Goal: Ask a question

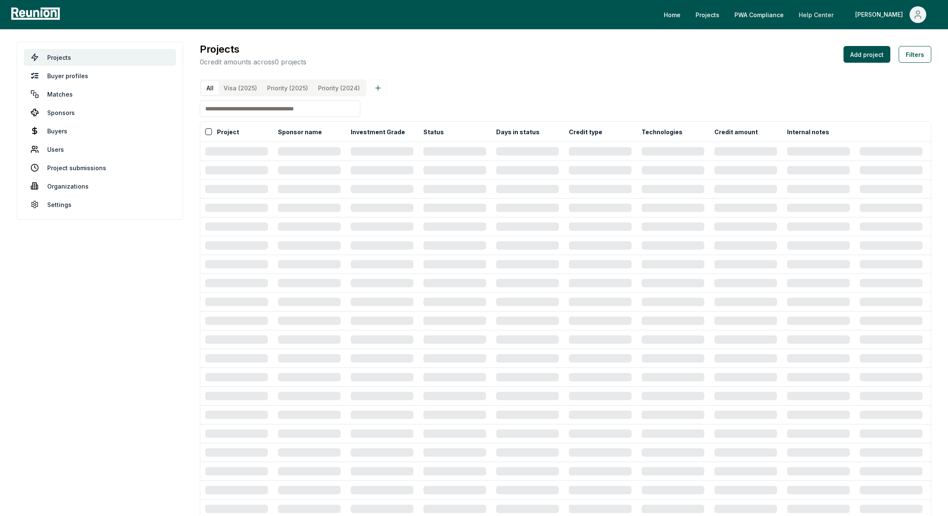
click at [837, 8] on link "Help Center" at bounding box center [816, 14] width 48 height 17
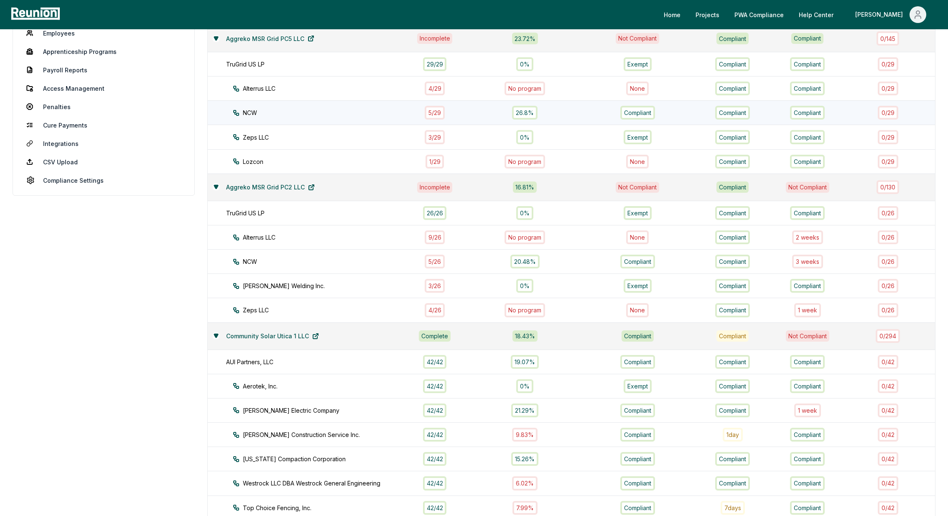
scroll to position [151, 0]
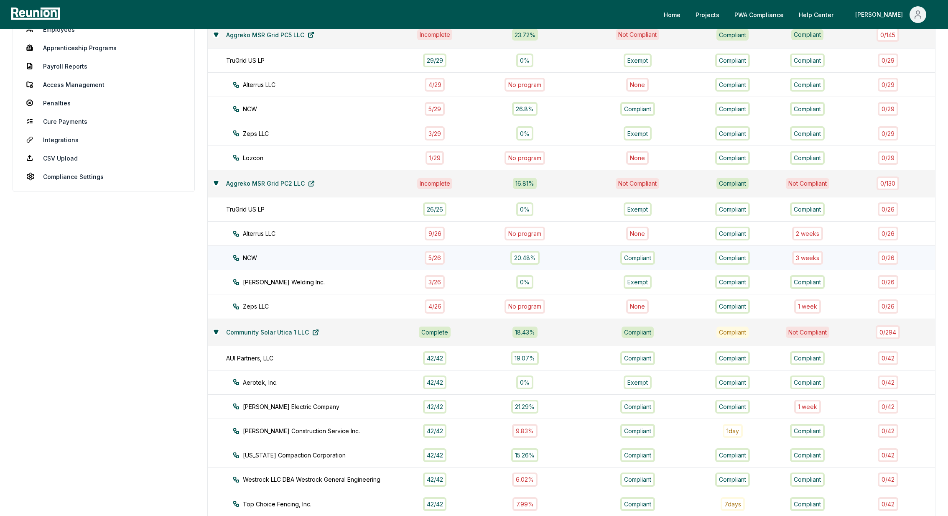
click at [809, 256] on div "3 week s" at bounding box center [807, 258] width 31 height 14
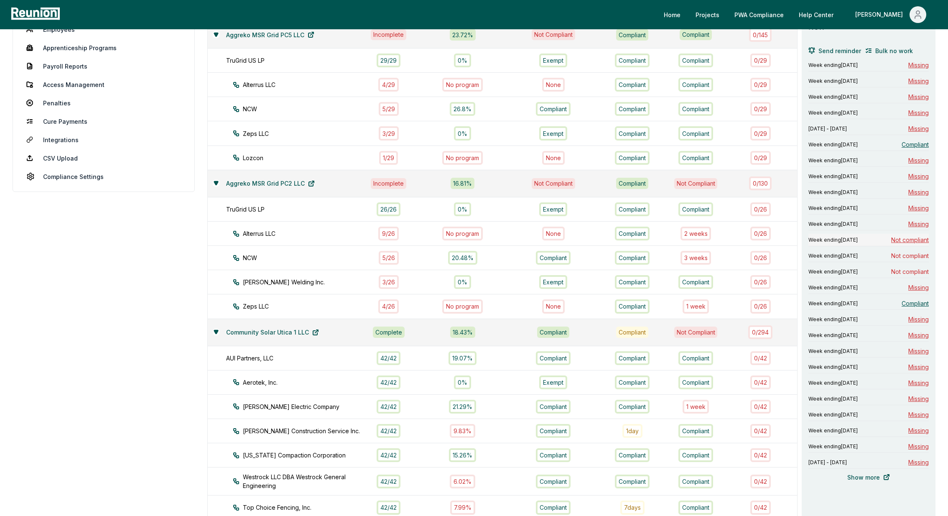
click at [914, 237] on span "Not compliant" at bounding box center [910, 239] width 38 height 9
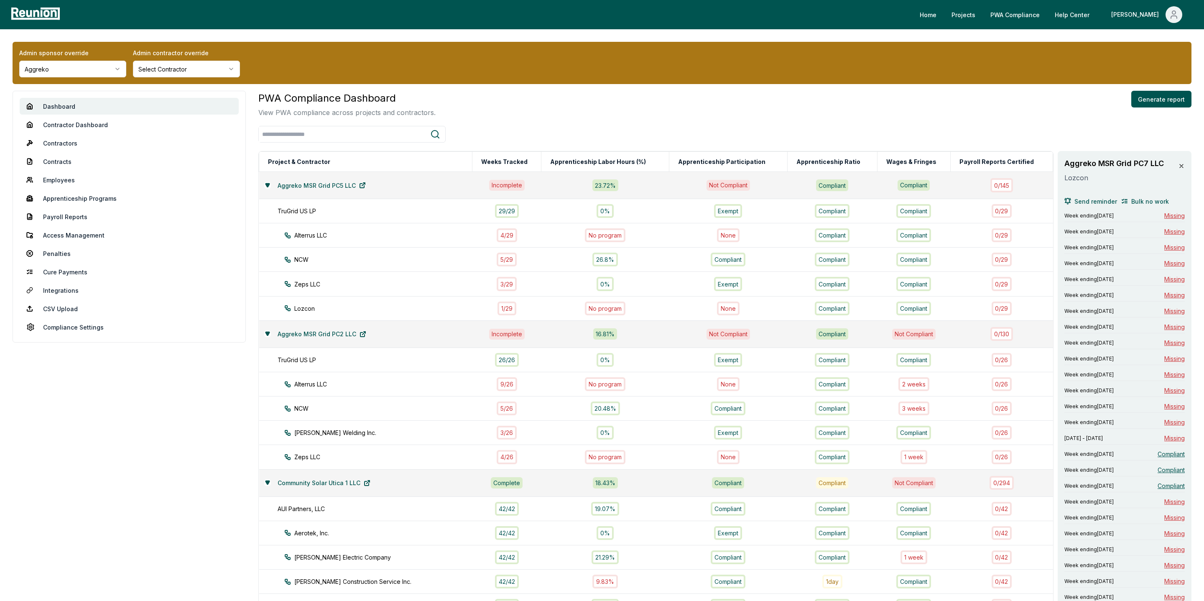
scroll to position [525, 0]
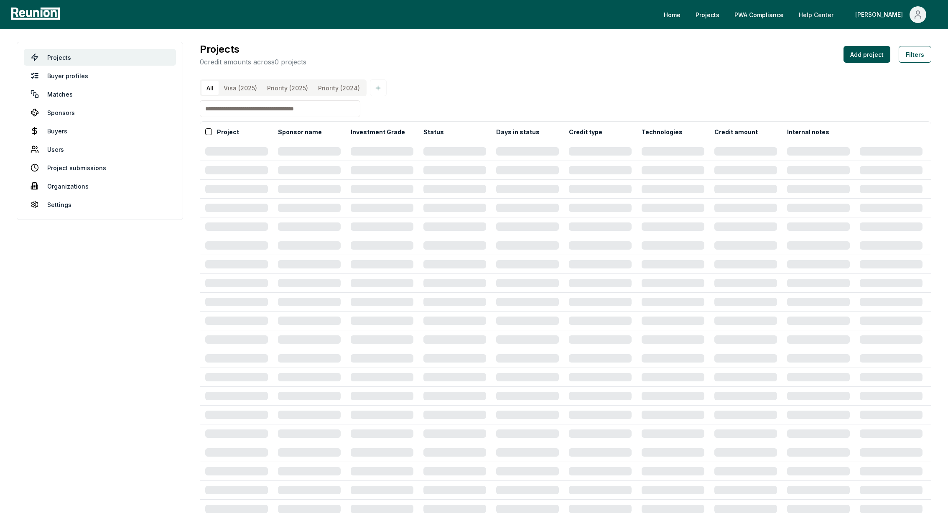
click at [840, 18] on link "Help Center" at bounding box center [816, 14] width 48 height 17
